Goal: Complete application form: Complete application form

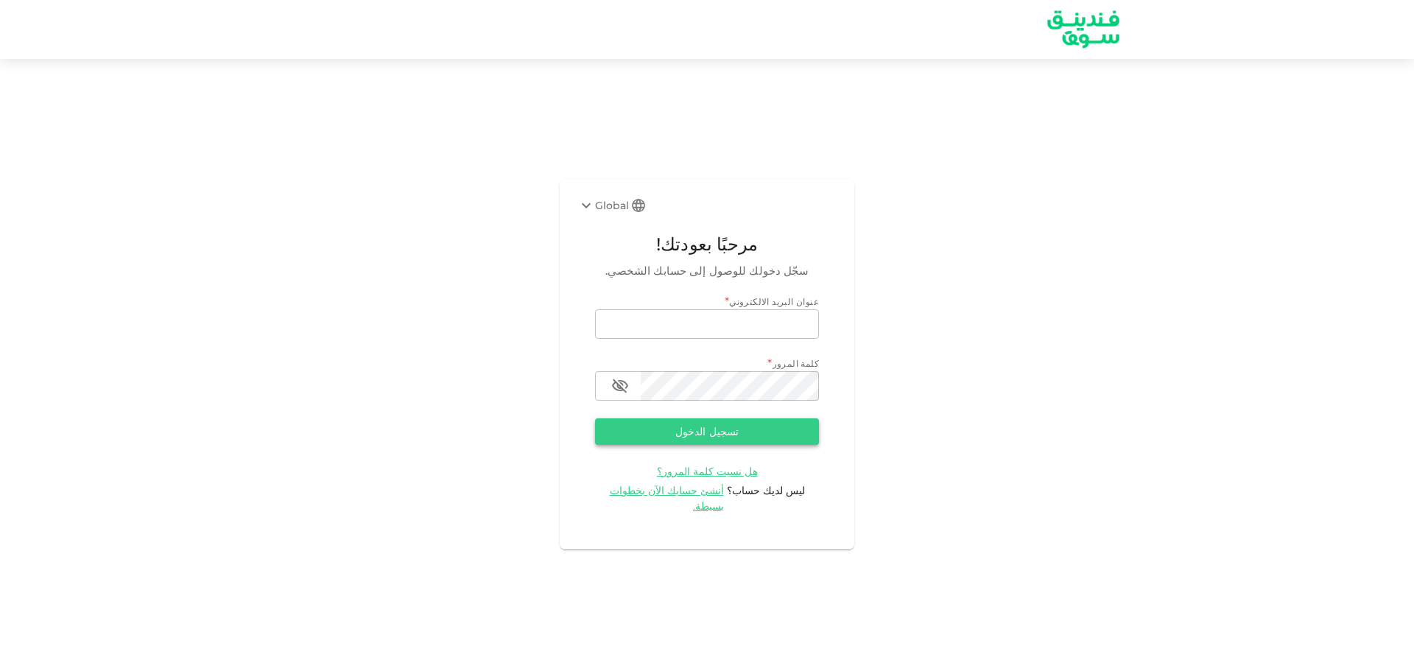
type input "[EMAIL_ADDRESS][DOMAIN_NAME]"
click at [722, 438] on button "تسجيل الدخول" at bounding box center [707, 431] width 224 height 27
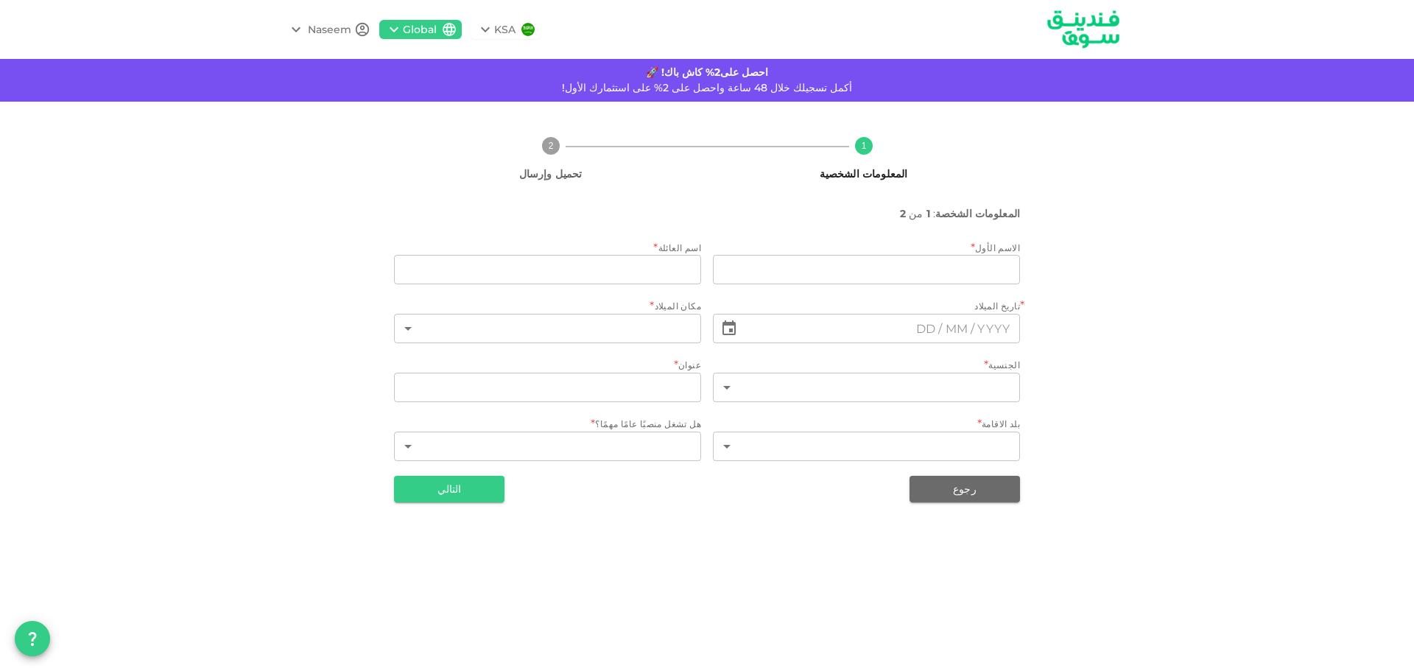
type input "Naseem"
type input "Hajoj"
type input "220"
type input "[PERSON_NAME][STREET_ADDRESS][PERSON_NAME]"
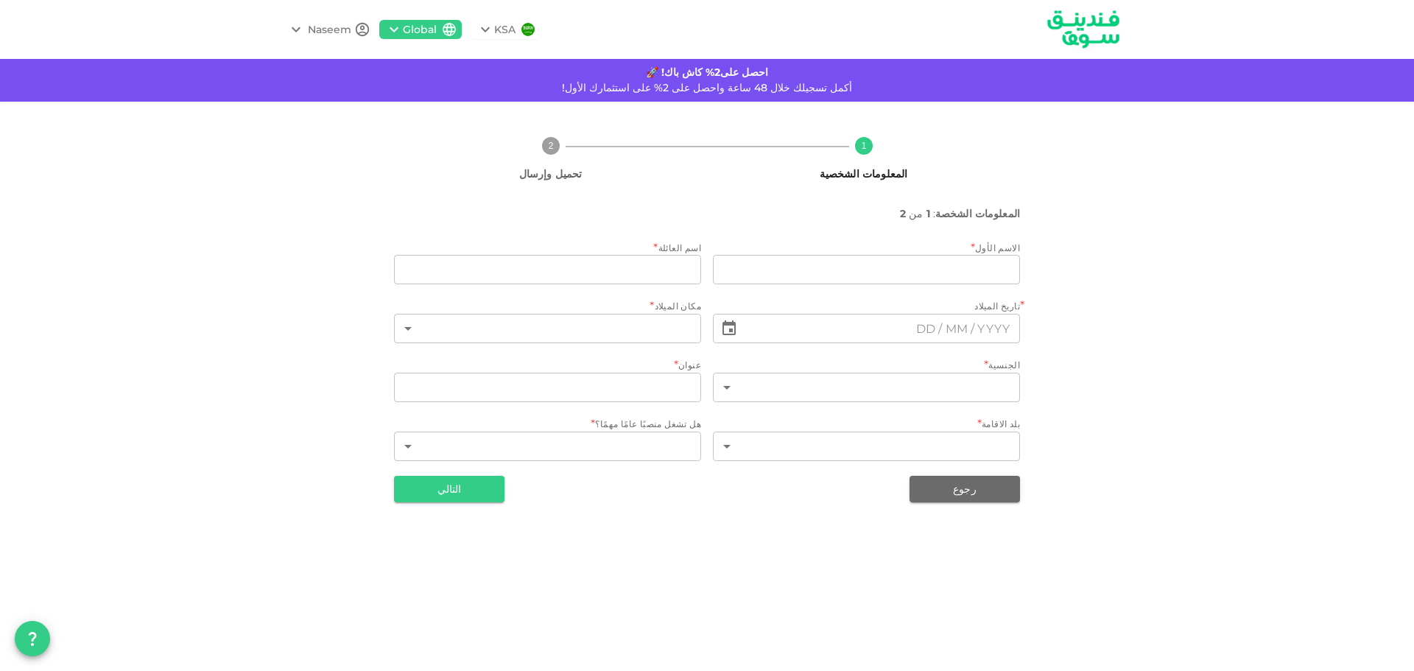
type input "220"
type input "1"
type input "⁦⁨[DATE]⁩⁩"
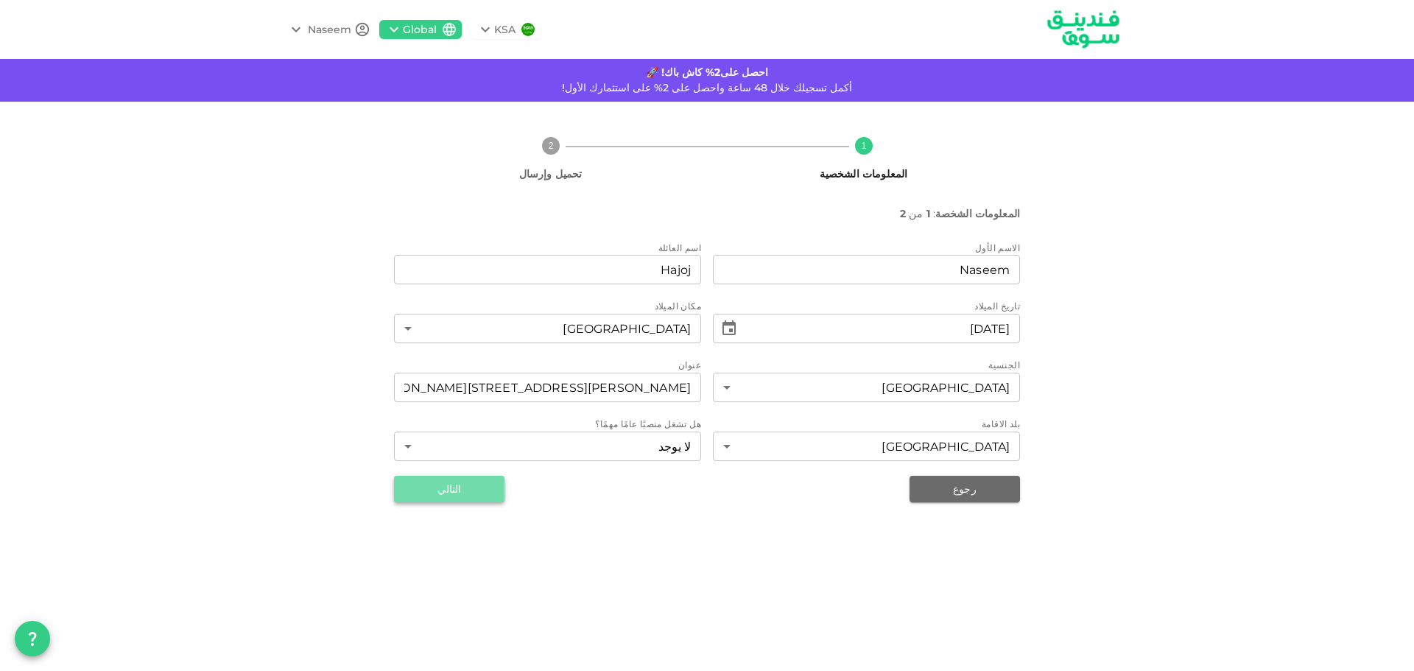
click at [462, 492] on button "التالي" at bounding box center [449, 489] width 110 height 27
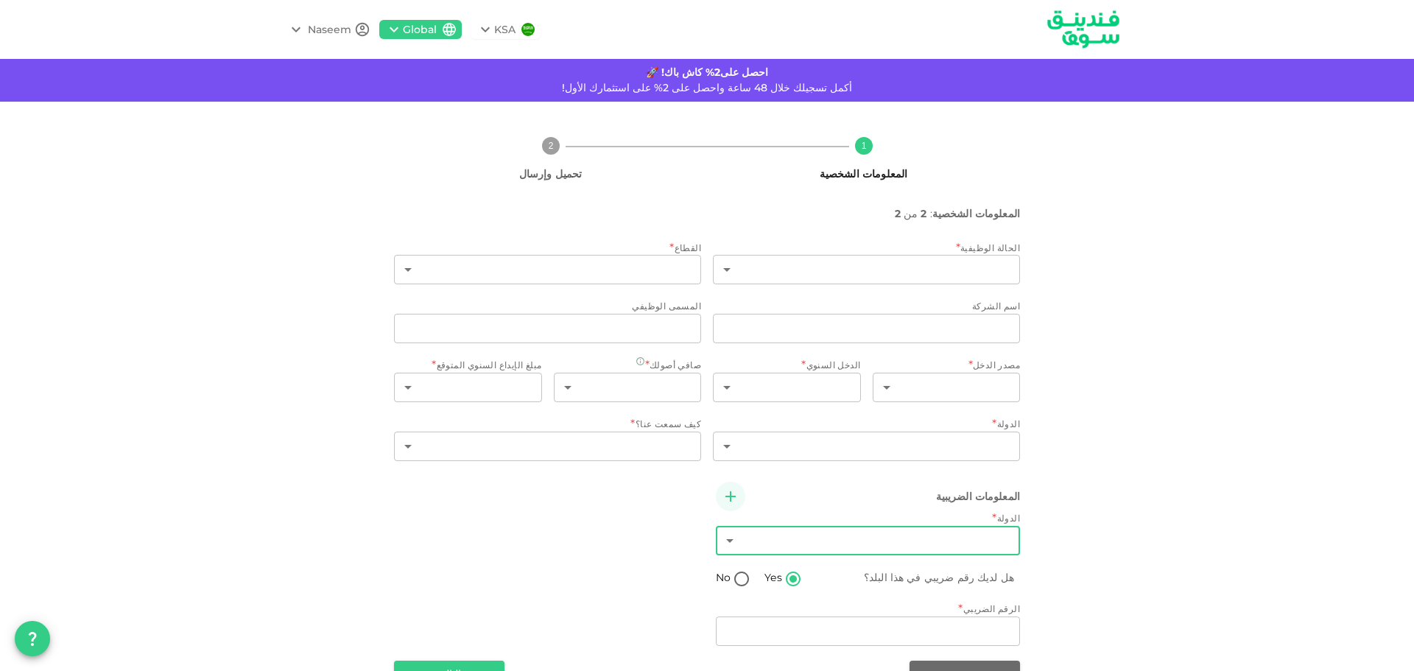
scroll to position [40, 0]
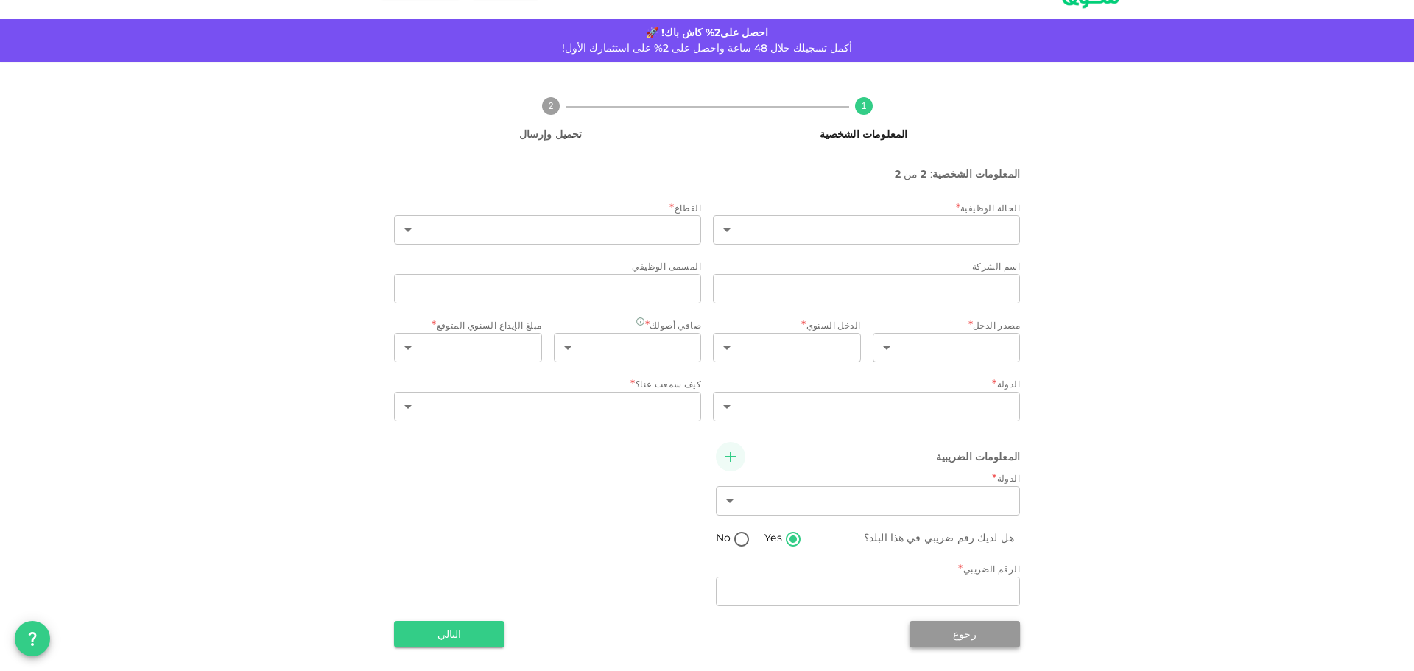
click at [944, 630] on button "رجوع" at bounding box center [964, 634] width 110 height 27
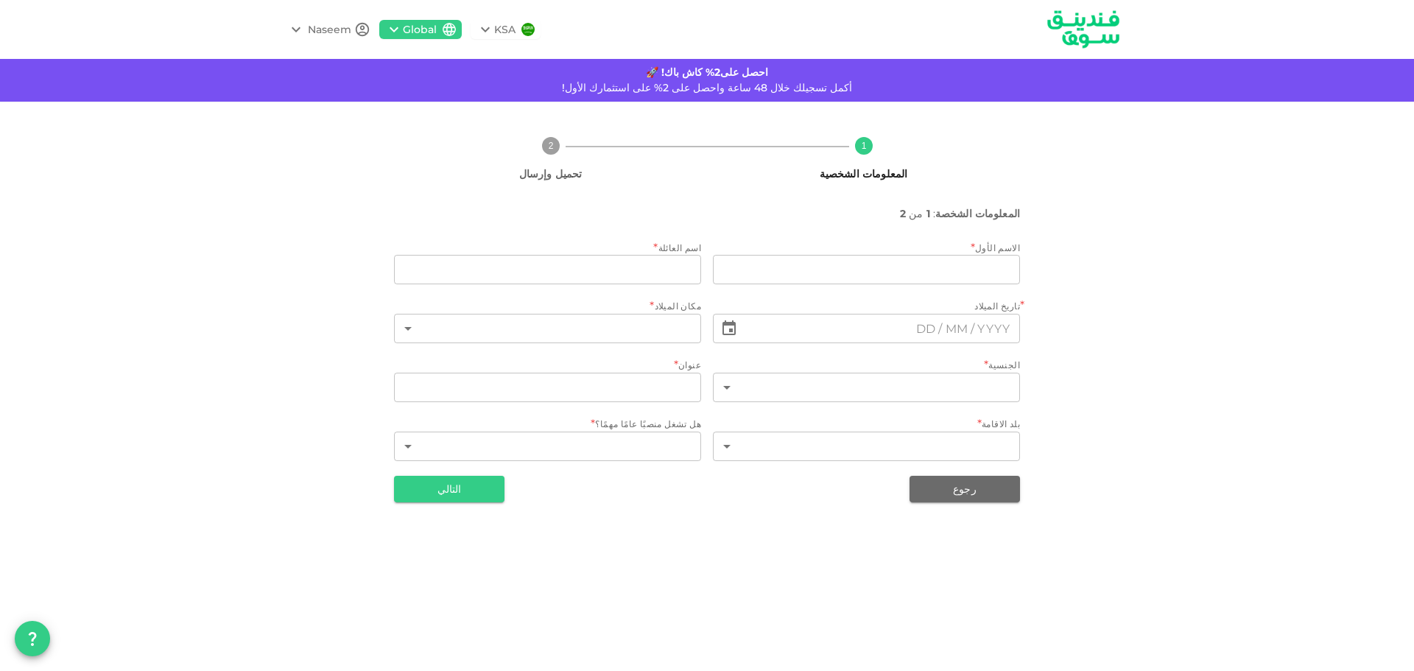
type input "Naseem"
type input "Hajoj"
type input "220"
type input "[PERSON_NAME][STREET_ADDRESS][PERSON_NAME]"
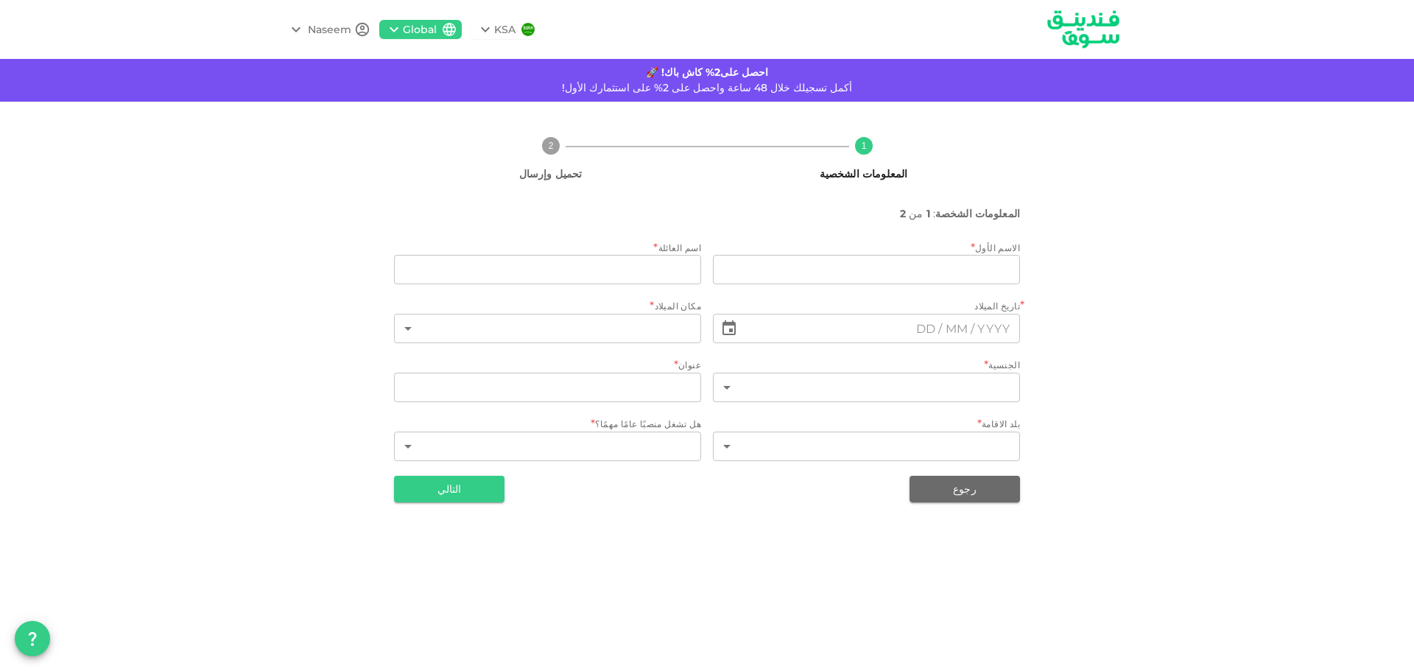
type input "220"
type input "1"
type input "⁦⁨[DATE]⁩⁩"
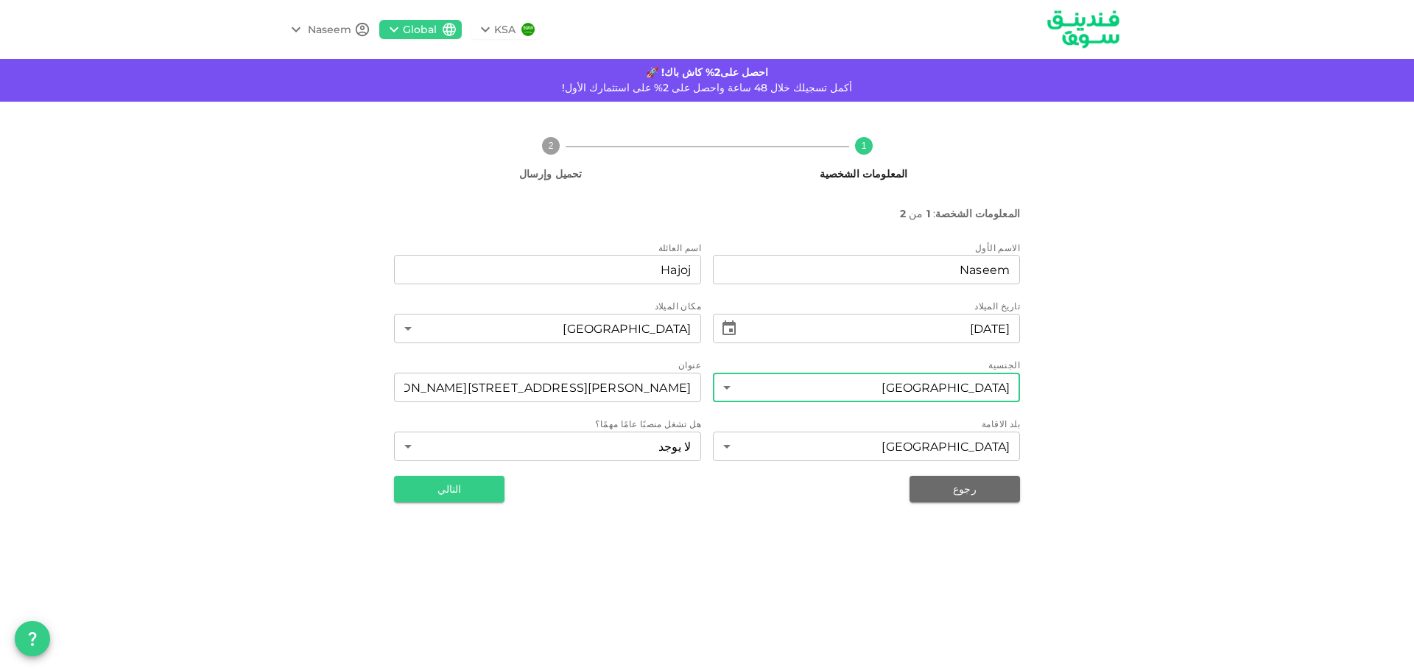
click at [887, 383] on body "KSA Global Naseem احصل على2% كاش باك! 🚀 أكمل تسجيلك خلال 48 ساعة واحصل على 2% ع…" at bounding box center [707, 335] width 1414 height 671
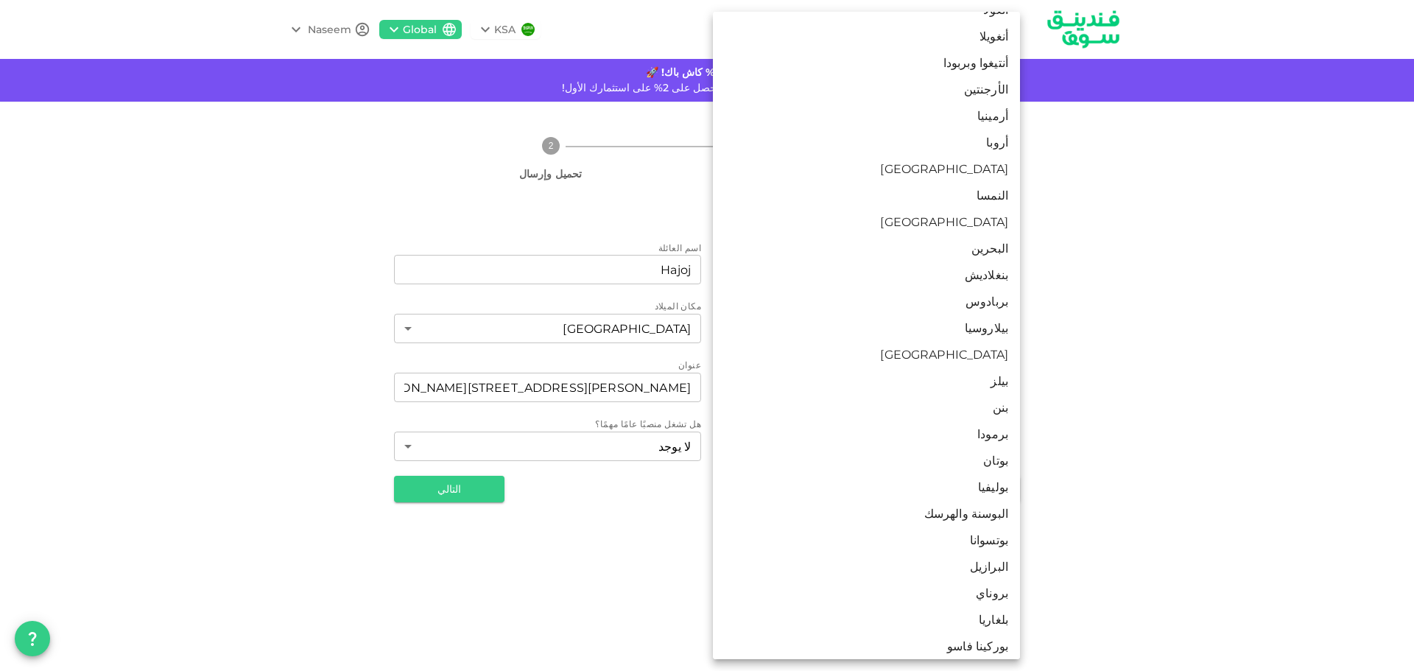
scroll to position [206, 0]
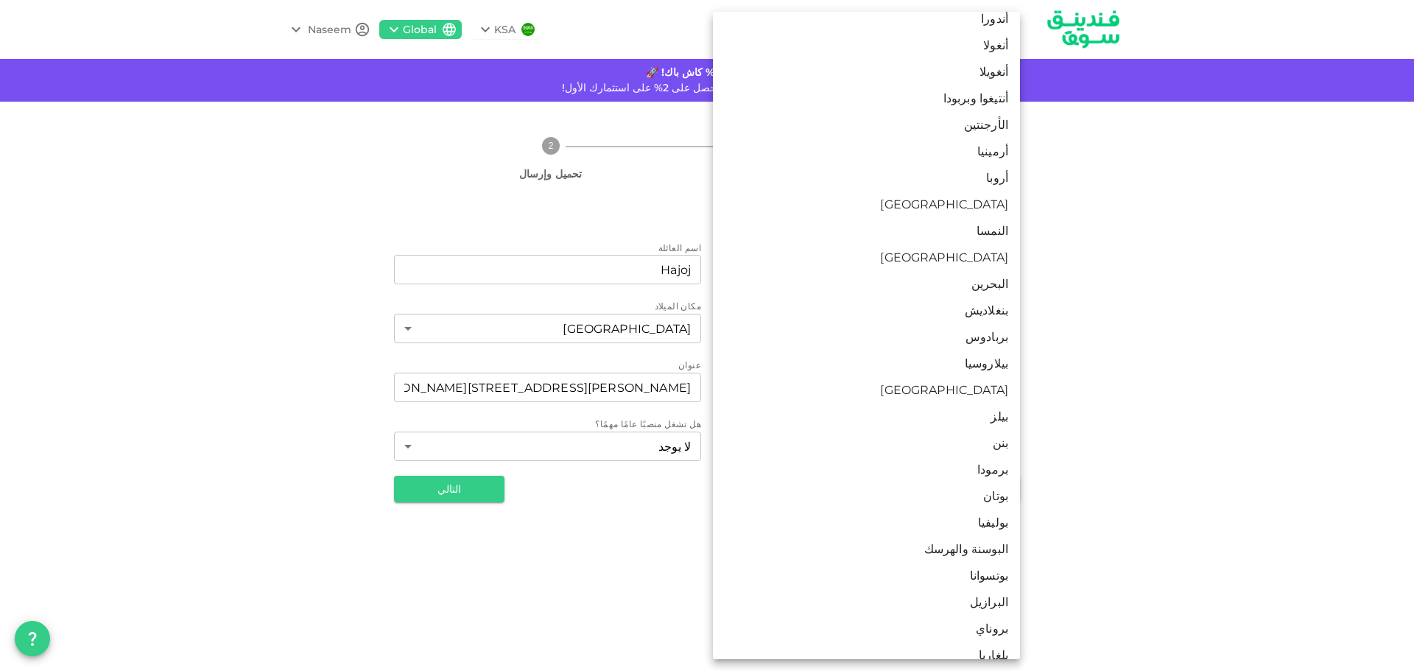
click at [1173, 369] on div at bounding box center [707, 335] width 1414 height 671
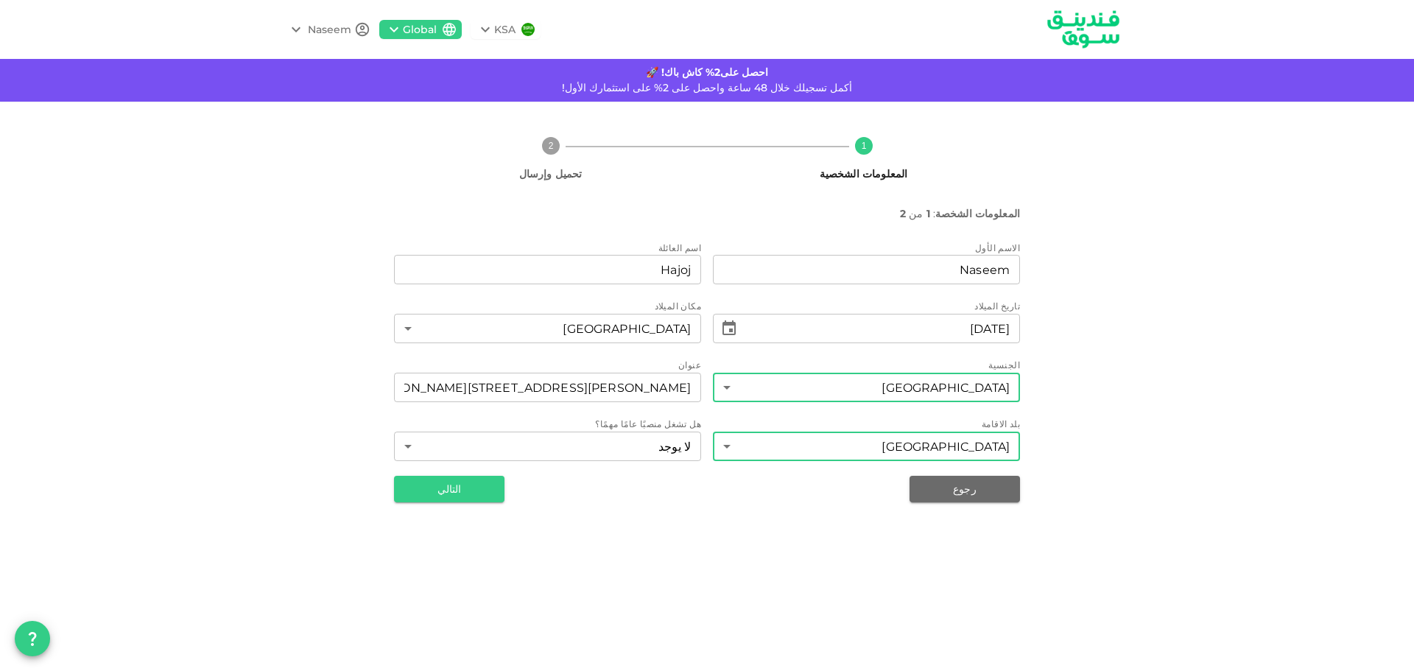
click at [808, 444] on body "KSA Global Naseem احصل على2% كاش باك! 🚀 أكمل تسجيلك خلال 48 ساعة واحصل على 2% ع…" at bounding box center [707, 335] width 1414 height 671
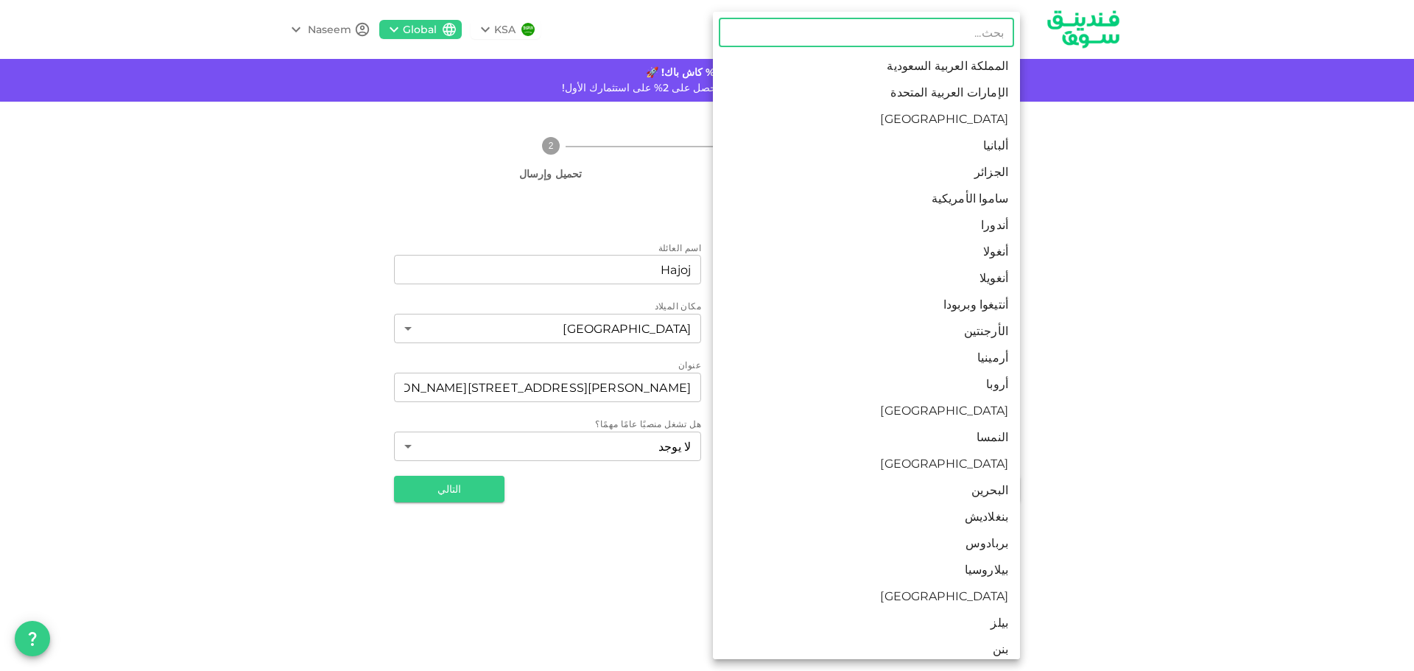
scroll to position [0, 0]
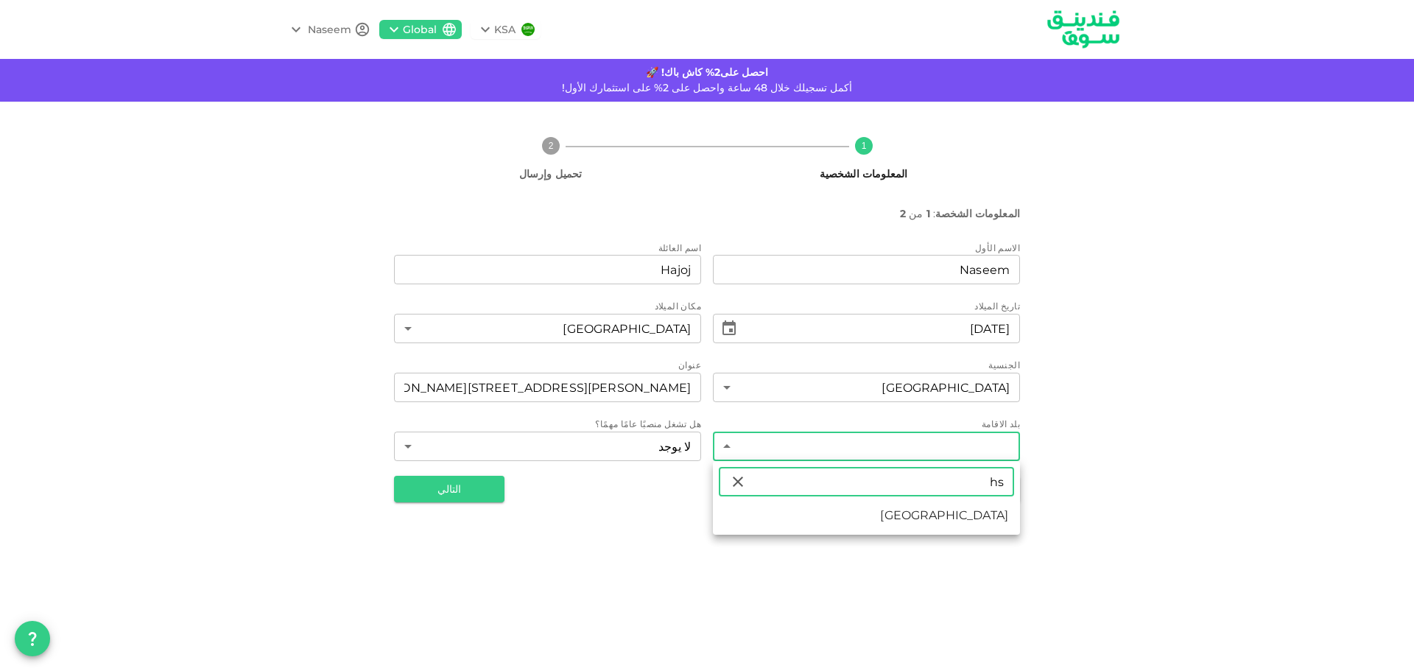
type input "h"
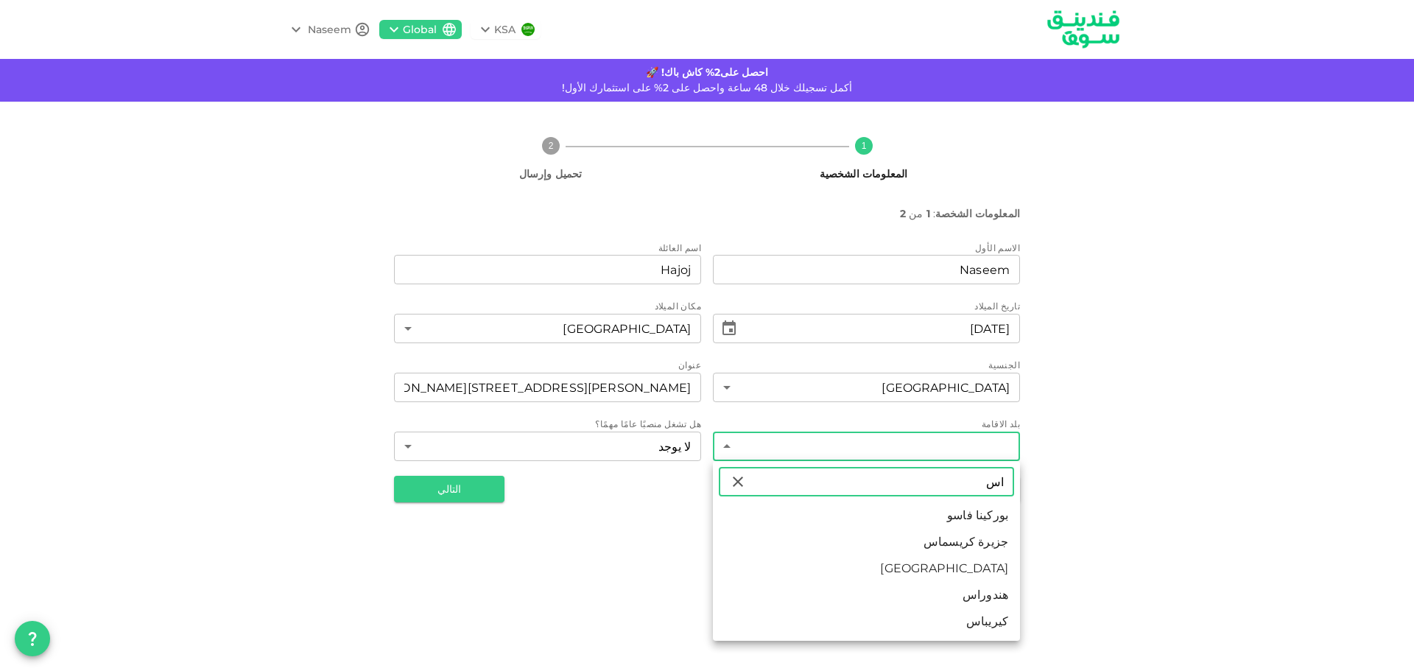
type input "ا"
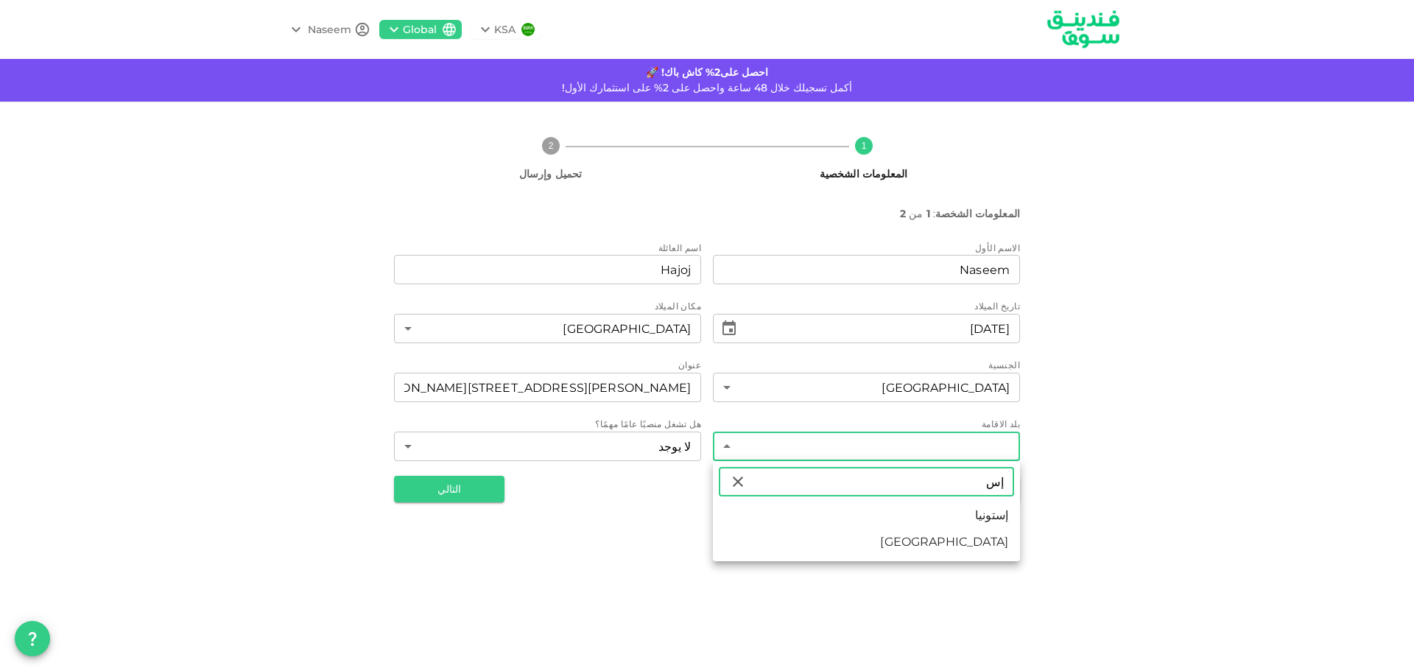
type input "إ"
type input "فلس"
click at [741, 487] on icon at bounding box center [738, 482] width 18 height 18
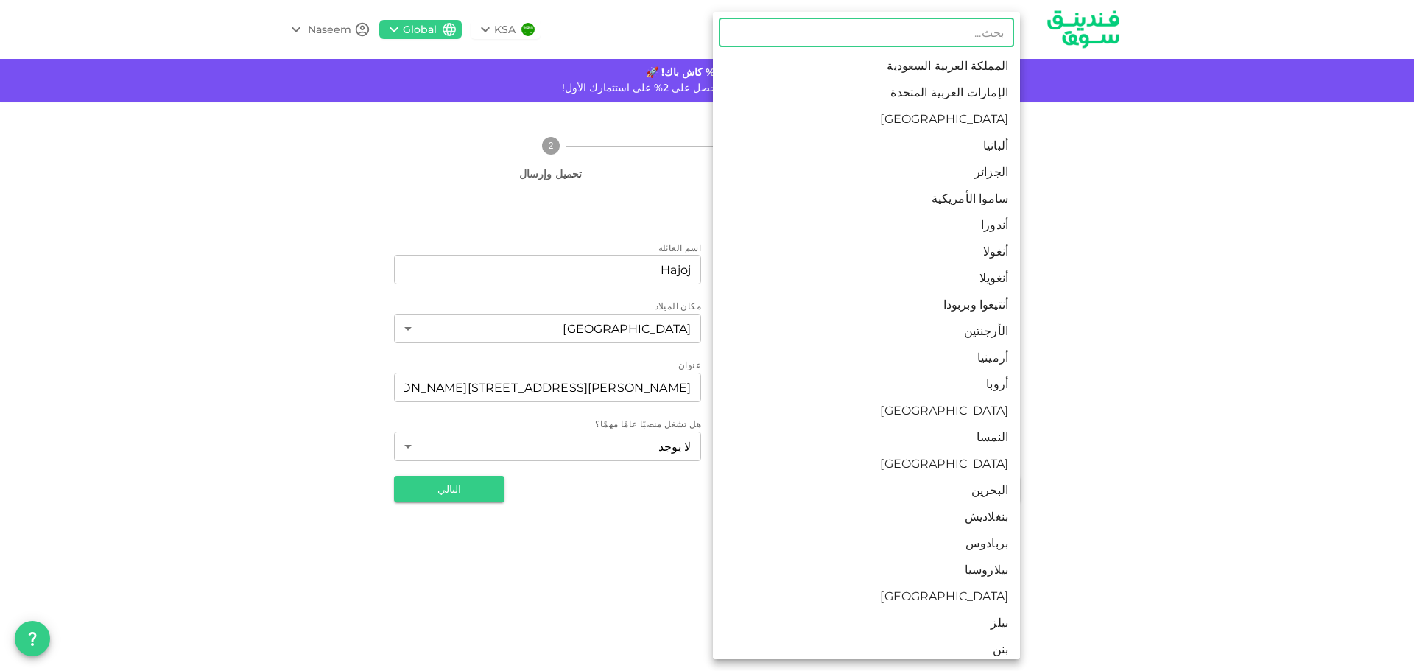
scroll to position [5338, 0]
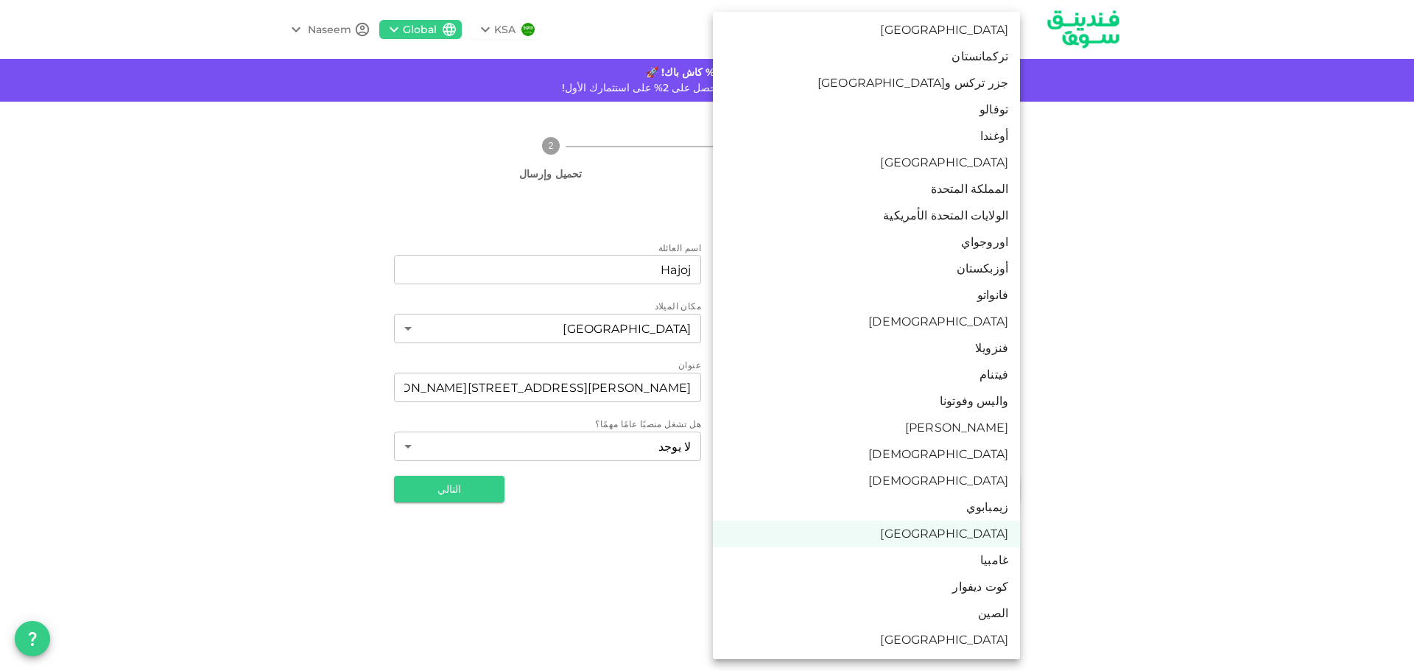
click at [644, 522] on div at bounding box center [707, 335] width 1414 height 671
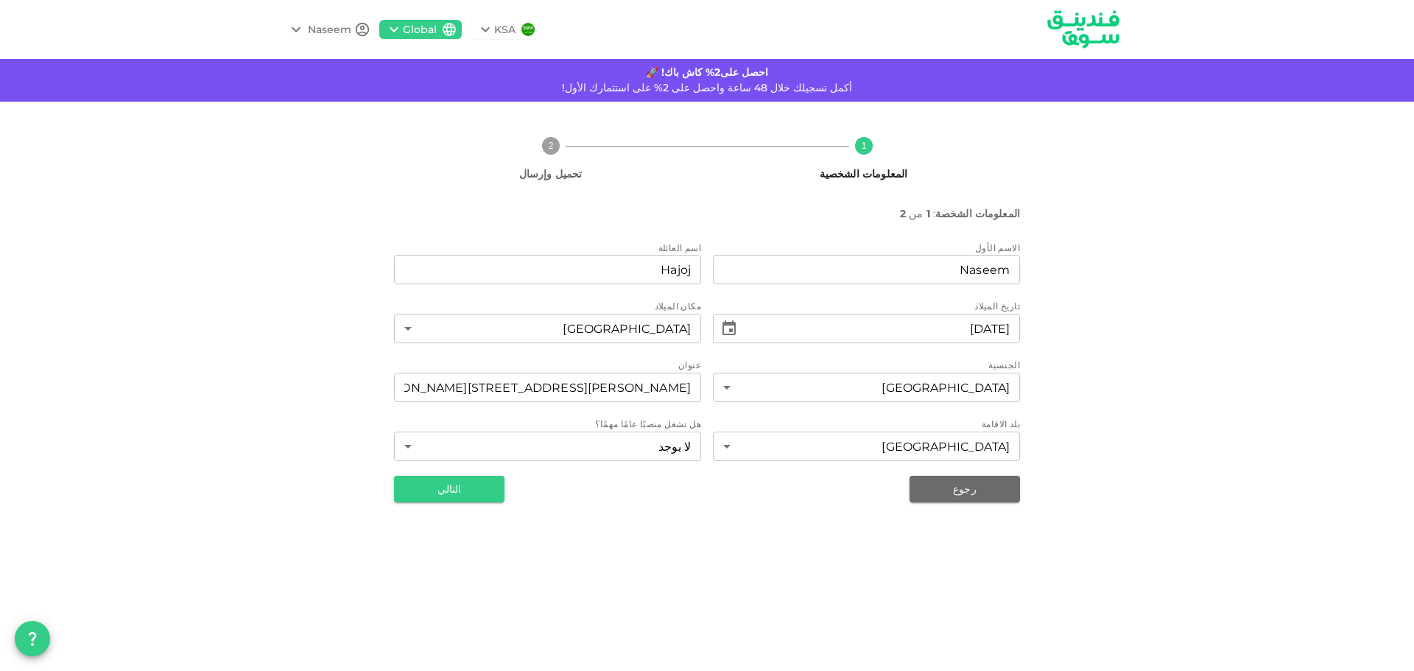
click at [449, 492] on button "التالي" at bounding box center [449, 489] width 110 height 27
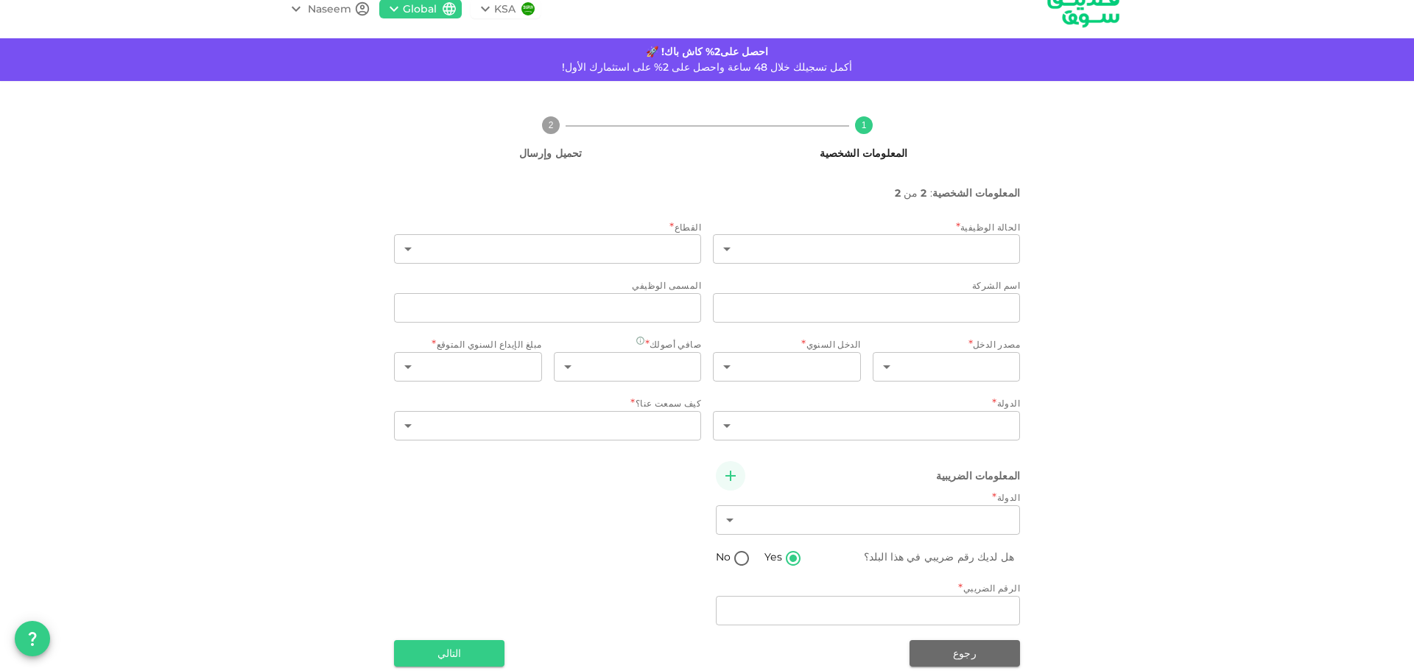
scroll to position [40, 0]
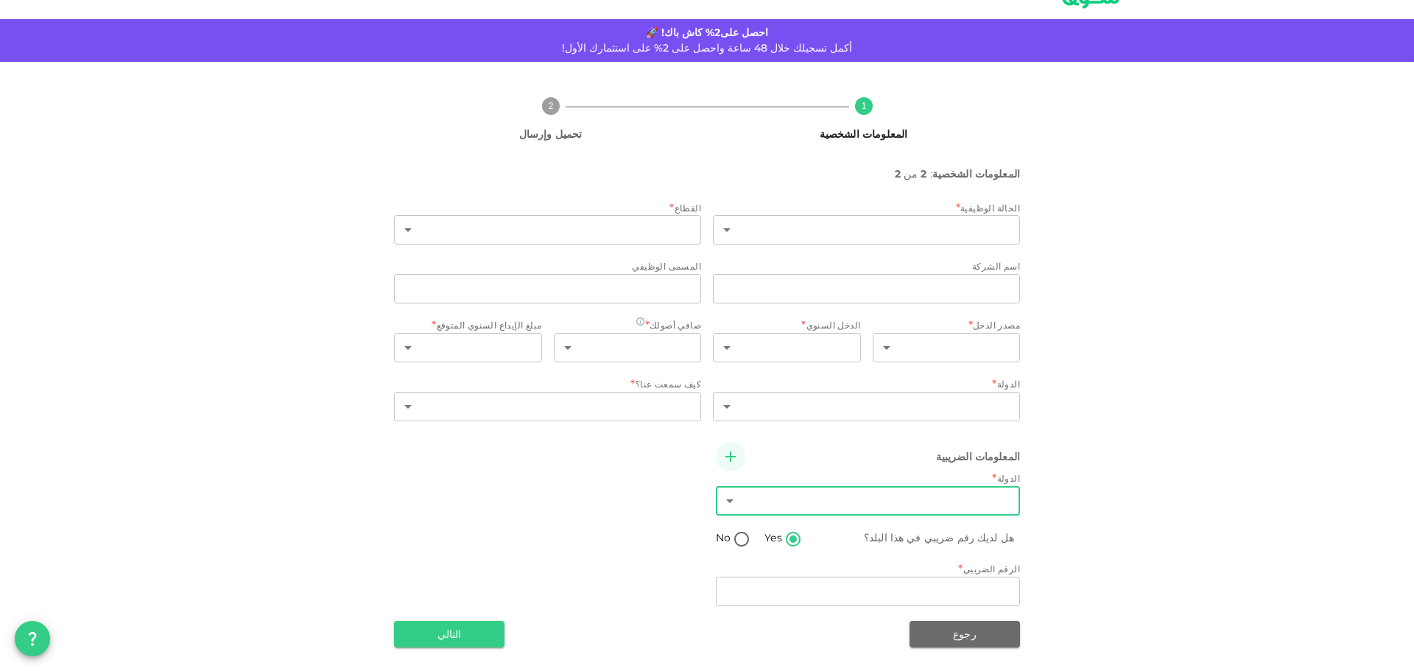
click at [965, 506] on body "KSA Global Naseem احصل على2% كاش باك! 🚀 أكمل تسجيلك خلال 48 ساعة واحصل على 2% ع…" at bounding box center [707, 335] width 1414 height 671
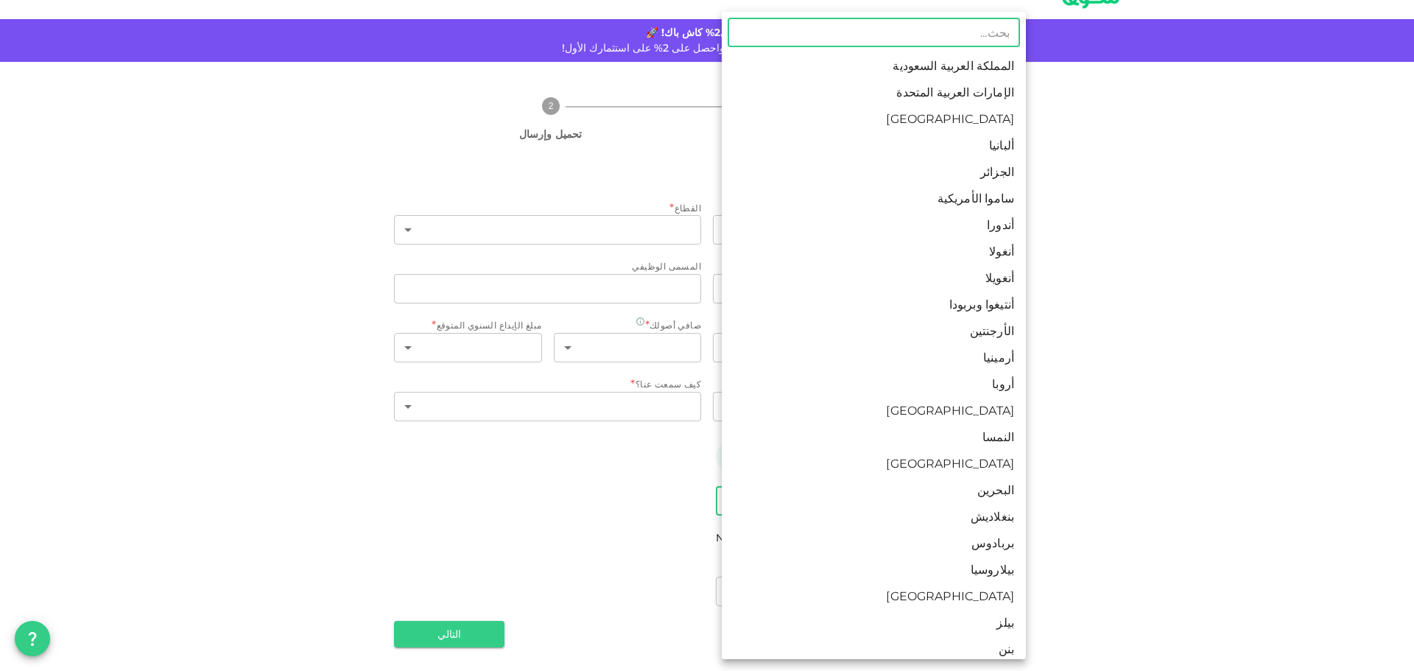
drag, startPoint x: 1156, startPoint y: 222, endPoint x: 1162, endPoint y: 174, distance: 48.2
click at [1157, 222] on div at bounding box center [707, 335] width 1414 height 671
